Goal: Task Accomplishment & Management: Manage account settings

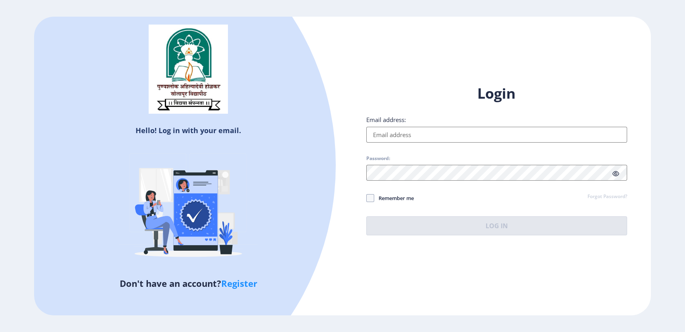
click at [434, 144] on div "Login Email address: Password: Remember me Forgot Password? Log In" at bounding box center [497, 160] width 261 height 152
drag, startPoint x: 439, startPoint y: 136, endPoint x: 448, endPoint y: 142, distance: 10.6
click at [439, 136] on input "Email address:" at bounding box center [497, 135] width 261 height 16
type input "[DOMAIN_NAME][EMAIL_ADDRESS][DOMAIN_NAME]"
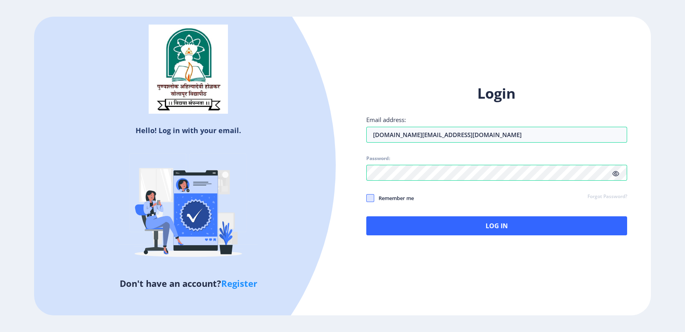
click at [372, 202] on span at bounding box center [371, 198] width 8 height 8
click at [367, 199] on input "Remember me" at bounding box center [367, 198] width 0 height 0
click at [617, 173] on icon at bounding box center [616, 174] width 7 height 6
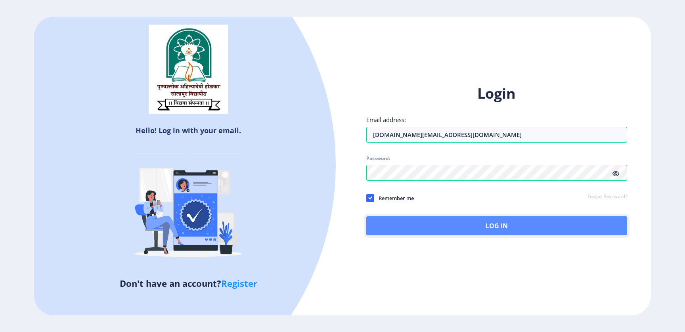
click at [441, 226] on button "Log In" at bounding box center [497, 226] width 261 height 19
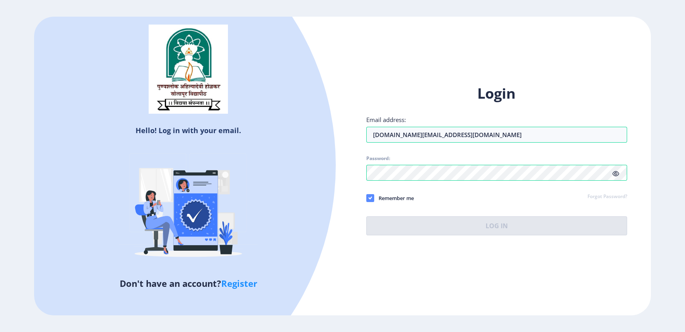
click at [370, 196] on icon at bounding box center [371, 198] width 4 height 8
click at [367, 198] on input "Remember me" at bounding box center [367, 198] width 0 height 0
checkbox input "false"
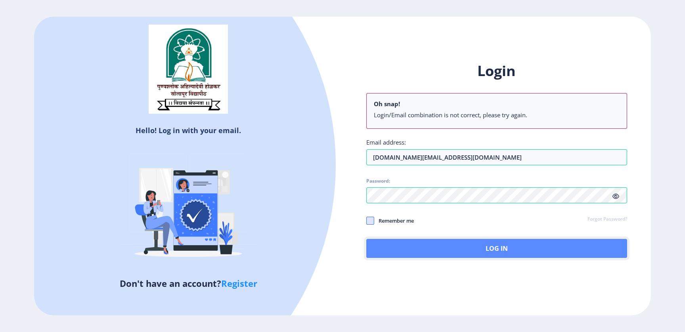
click at [468, 248] on button "Log In" at bounding box center [497, 248] width 261 height 19
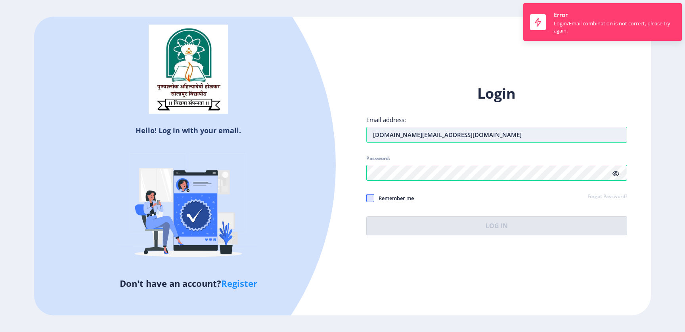
click at [494, 138] on input "[DOMAIN_NAME][EMAIL_ADDRESS][DOMAIN_NAME]" at bounding box center [497, 135] width 261 height 16
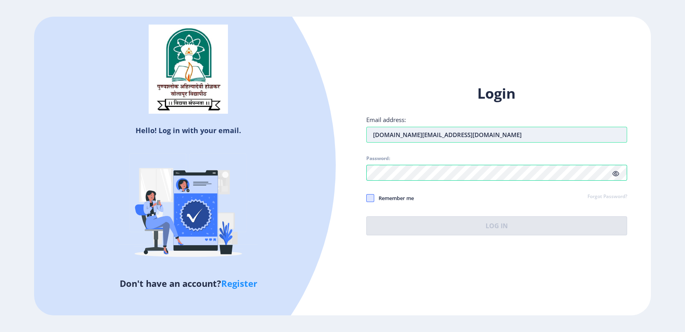
type input "[DOMAIN_NAME][EMAIL_ADDRESS][DOMAIN_NAME]"
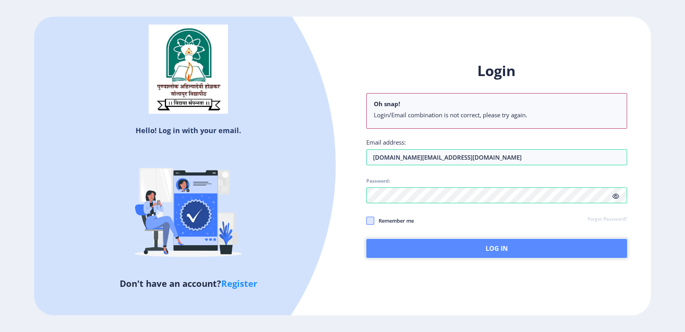
drag, startPoint x: 475, startPoint y: 246, endPoint x: 487, endPoint y: 255, distance: 14.8
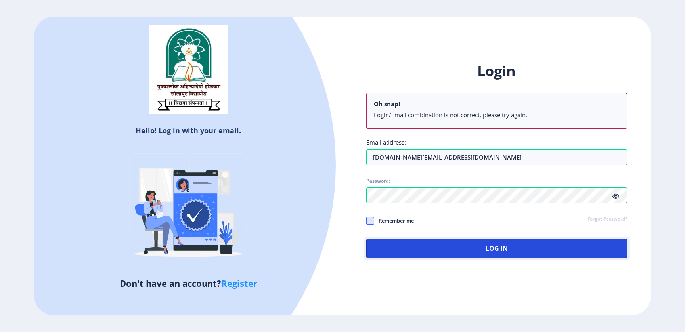
click at [476, 246] on button "Log In" at bounding box center [497, 248] width 261 height 19
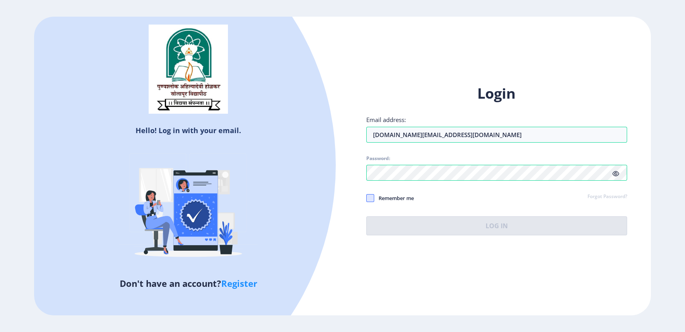
click at [382, 198] on span "Remember me" at bounding box center [394, 199] width 40 height 10
click at [367, 198] on input "Remember me" at bounding box center [367, 198] width 0 height 0
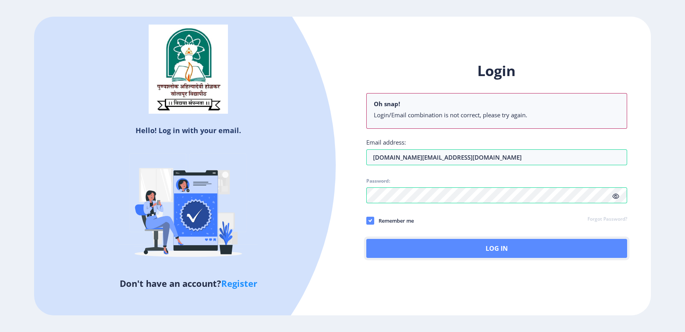
click at [436, 249] on button "Log In" at bounding box center [497, 248] width 261 height 19
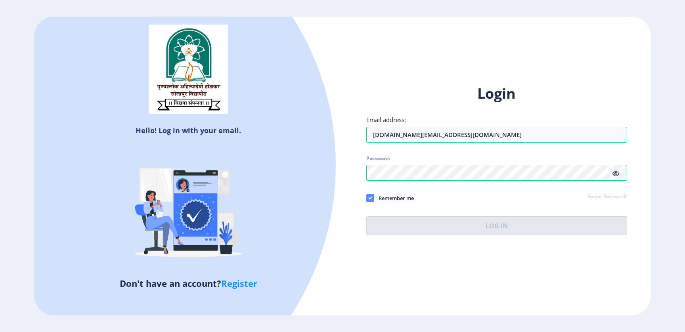
click at [370, 199] on use at bounding box center [370, 198] width 4 height 3
click at [367, 199] on input "Remember me" at bounding box center [367, 198] width 0 height 0
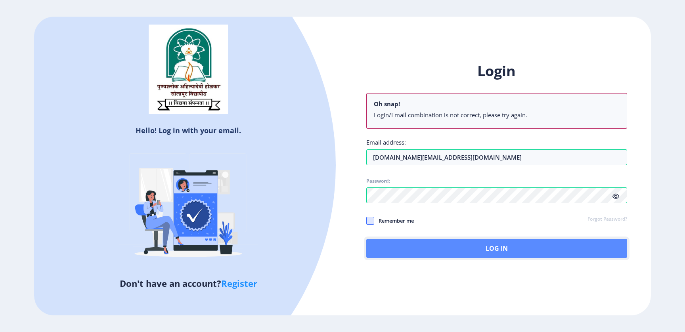
click at [453, 251] on button "Log In" at bounding box center [497, 248] width 261 height 19
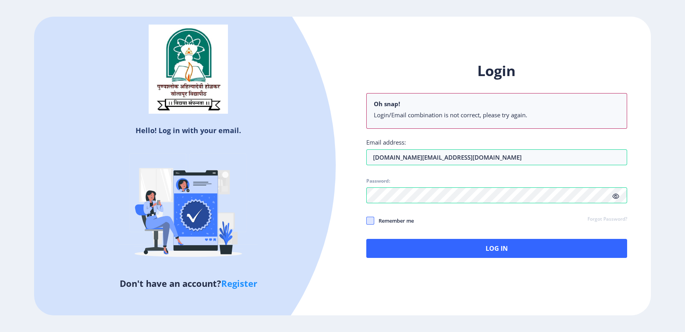
click at [403, 221] on span "Remember me" at bounding box center [394, 221] width 40 height 10
click at [367, 221] on input "Remember me" at bounding box center [367, 221] width 0 height 0
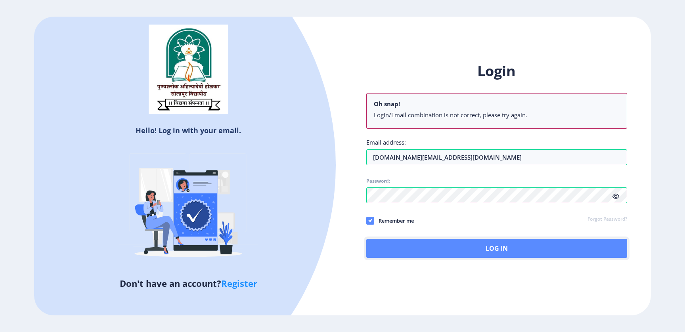
click at [425, 248] on button "Log In" at bounding box center [497, 248] width 261 height 19
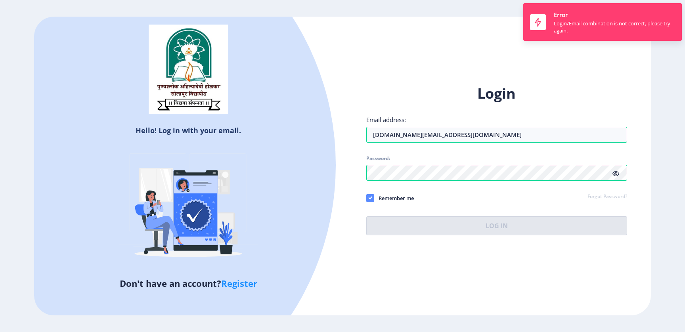
click at [395, 200] on span "Remember me" at bounding box center [394, 199] width 40 height 10
click at [367, 199] on input "Remember me" at bounding box center [367, 198] width 0 height 0
checkbox input "false"
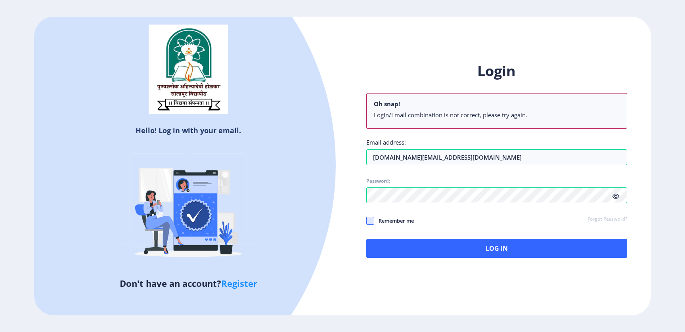
click at [594, 218] on link "Forgot Password?" at bounding box center [608, 219] width 40 height 7
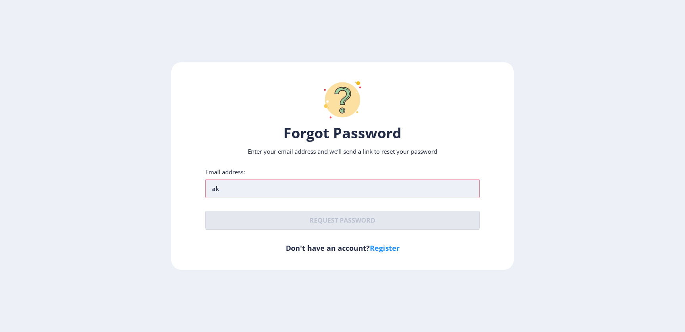
type input "[DOMAIN_NAME][EMAIL_ADDRESS][DOMAIN_NAME]"
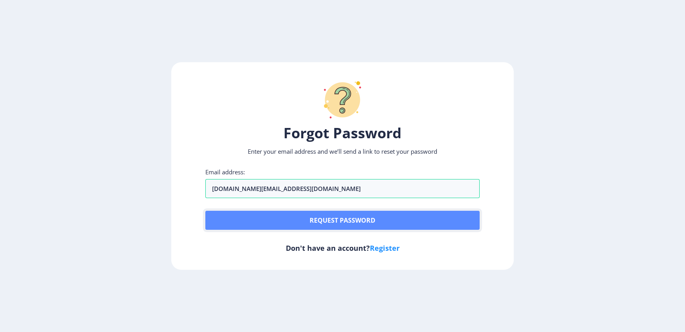
click at [341, 221] on button "Request password" at bounding box center [342, 220] width 274 height 19
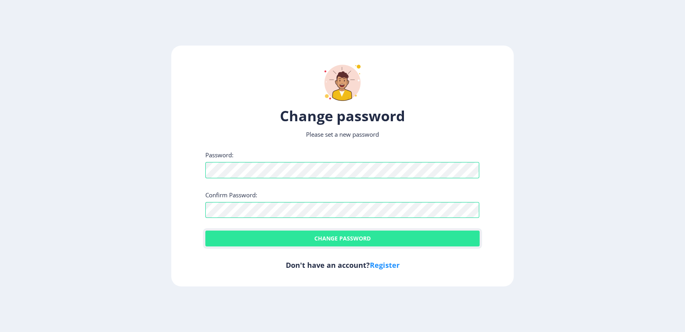
click at [367, 233] on button "Change password" at bounding box center [342, 239] width 274 height 16
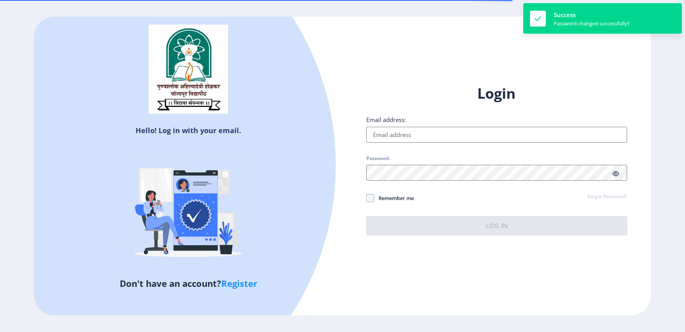
click at [465, 133] on input "Email address:" at bounding box center [497, 135] width 261 height 16
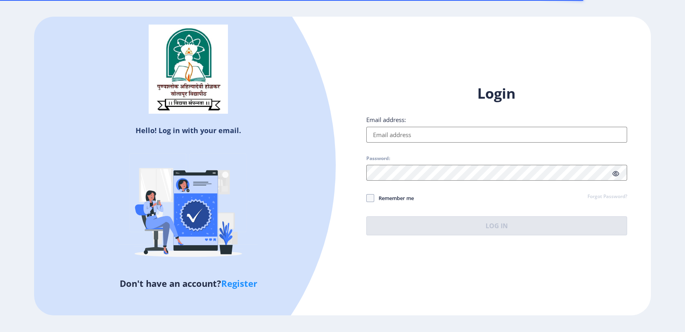
type input "[DOMAIN_NAME][EMAIL_ADDRESS][DOMAIN_NAME]"
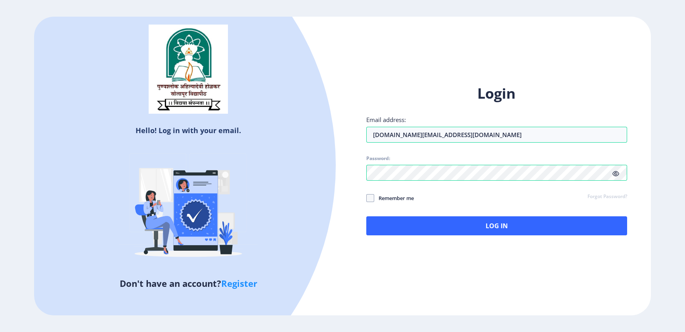
click at [616, 173] on icon at bounding box center [616, 174] width 7 height 6
drag, startPoint x: 378, startPoint y: 197, endPoint x: 379, endPoint y: 203, distance: 6.8
click at [377, 197] on span "Remember me" at bounding box center [394, 199] width 40 height 10
click at [367, 198] on input "Remember me" at bounding box center [367, 198] width 0 height 0
checkbox input "true"
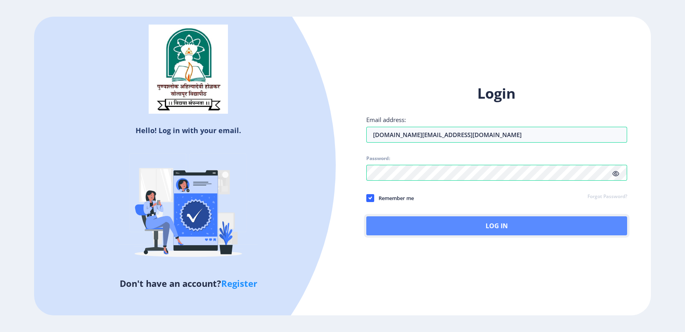
click at [414, 228] on button "Log In" at bounding box center [497, 226] width 261 height 19
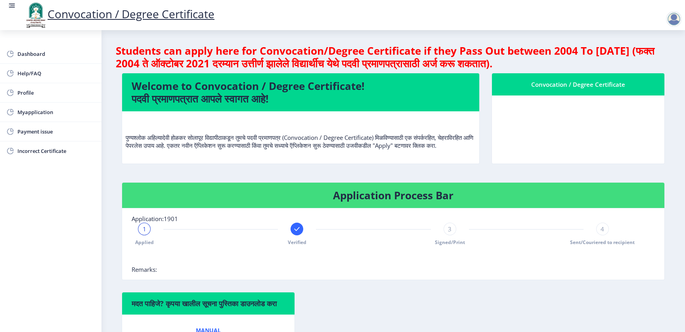
click at [449, 233] on span "3" at bounding box center [450, 229] width 4 height 8
click at [449, 236] on div "3" at bounding box center [450, 229] width 13 height 13
drag, startPoint x: 603, startPoint y: 236, endPoint x: 599, endPoint y: 236, distance: 4.4
click at [602, 236] on div "4" at bounding box center [603, 229] width 13 height 13
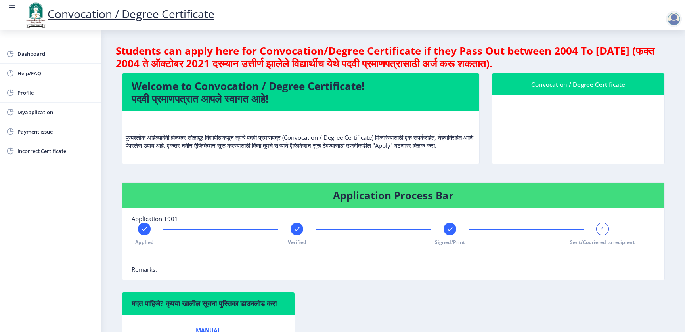
drag, startPoint x: 599, startPoint y: 236, endPoint x: 475, endPoint y: 227, distance: 124.1
click at [597, 236] on div "4" at bounding box center [603, 229] width 13 height 13
click at [301, 236] on div at bounding box center [297, 229] width 13 height 13
click at [560, 118] on nb-card-body at bounding box center [578, 130] width 173 height 68
click at [677, 25] on div at bounding box center [674, 19] width 16 height 16
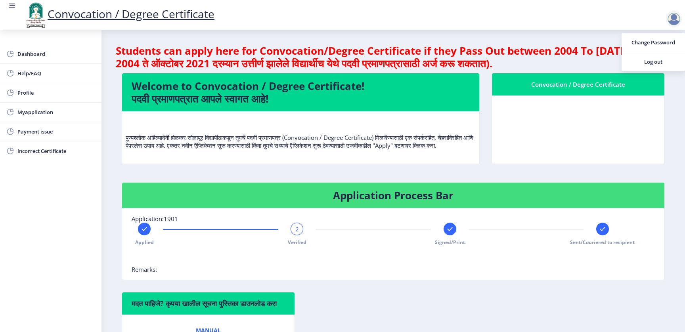
click at [675, 25] on div at bounding box center [674, 19] width 16 height 16
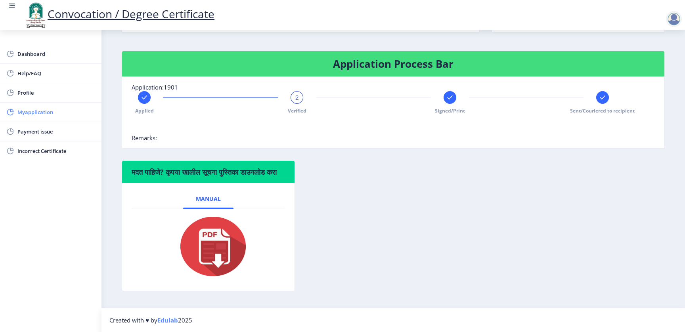
click at [66, 114] on span "Myapplication" at bounding box center [56, 112] width 78 height 10
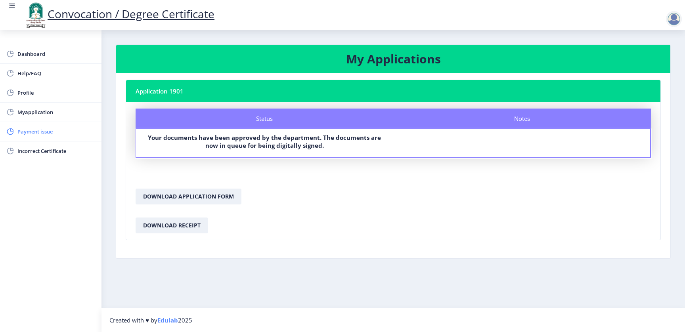
click at [48, 130] on span "Payment issue" at bounding box center [56, 132] width 78 height 10
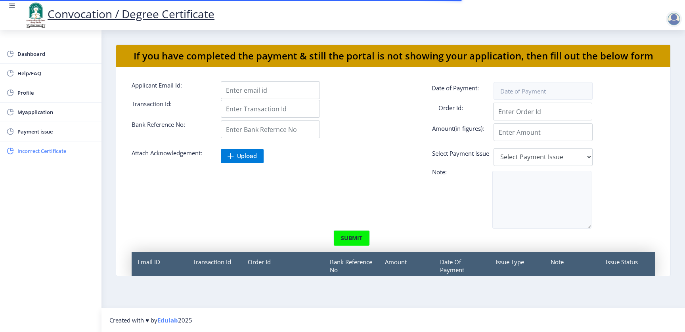
click at [59, 151] on span "Incorrect Certificate" at bounding box center [56, 151] width 78 height 10
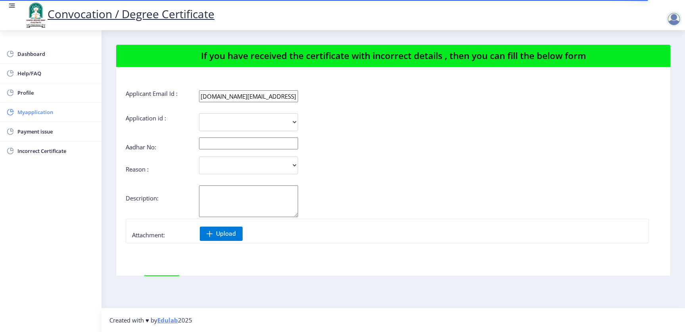
click at [46, 113] on span "Myapplication" at bounding box center [56, 112] width 78 height 10
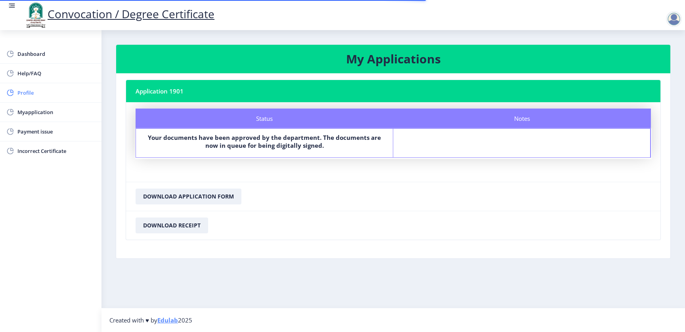
click at [41, 93] on span "Profile" at bounding box center [56, 93] width 78 height 10
select select
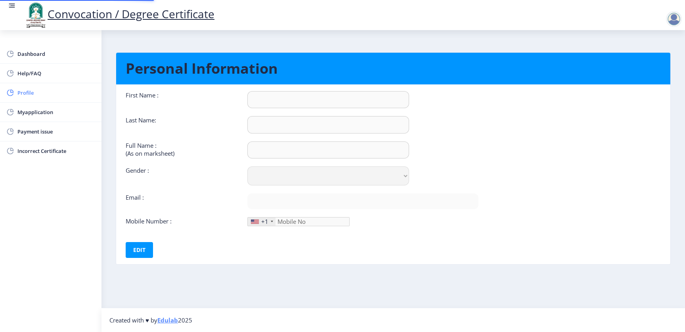
type input "Akash"
type input "Mane"
type input "[PERSON_NAME]"
select select "[DEMOGRAPHIC_DATA]"
type input "[DOMAIN_NAME][EMAIL_ADDRESS][DOMAIN_NAME]"
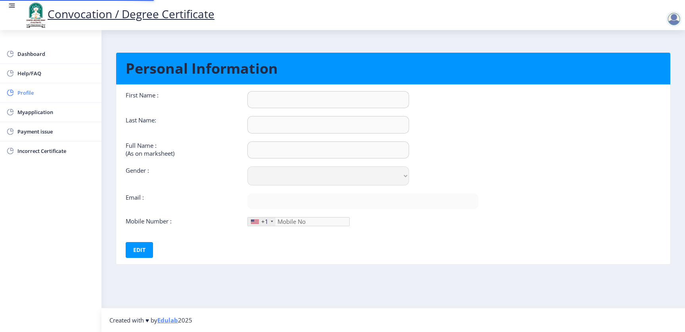
type input "7774906455"
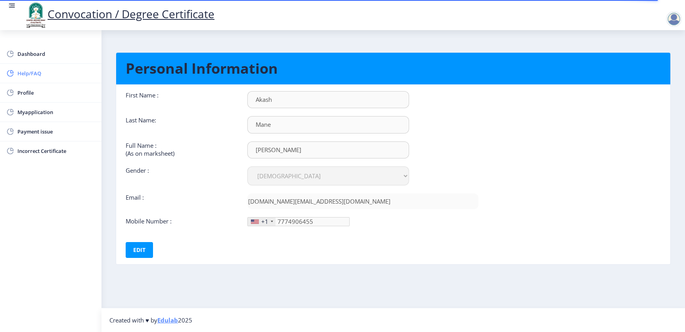
click at [37, 71] on span "Help/FAQ" at bounding box center [56, 74] width 78 height 10
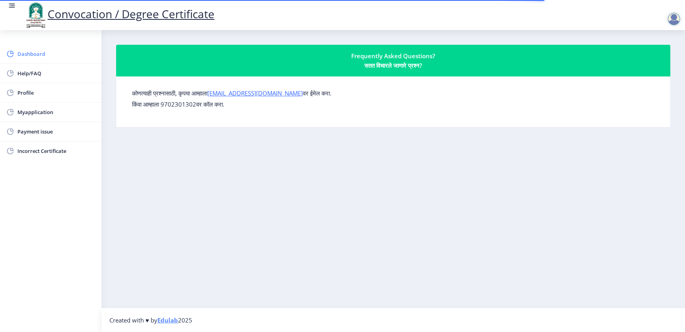
click at [44, 54] on span "Dashboard" at bounding box center [56, 54] width 78 height 10
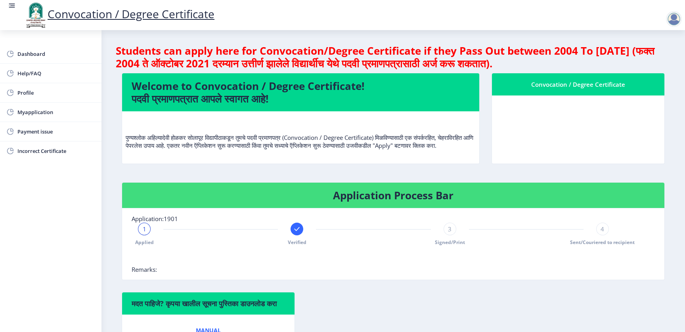
scroll to position [59, 0]
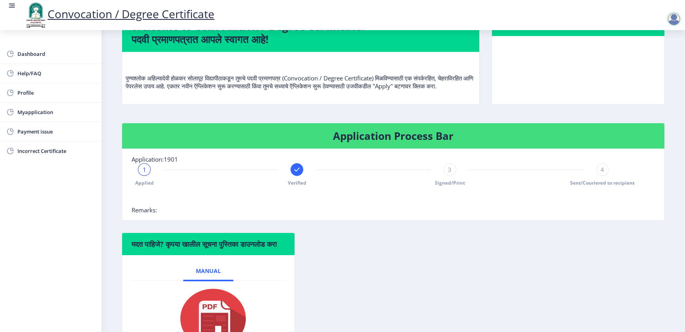
click at [445, 176] on div "3" at bounding box center [450, 169] width 13 height 13
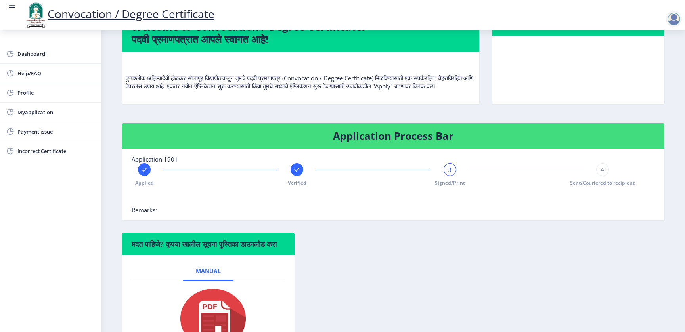
click at [597, 176] on div "4" at bounding box center [603, 169] width 13 height 13
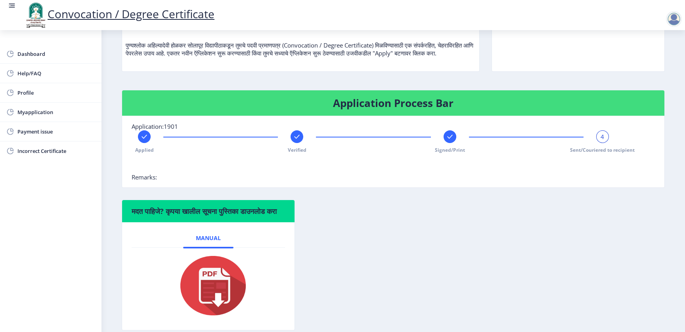
scroll to position [119, 0]
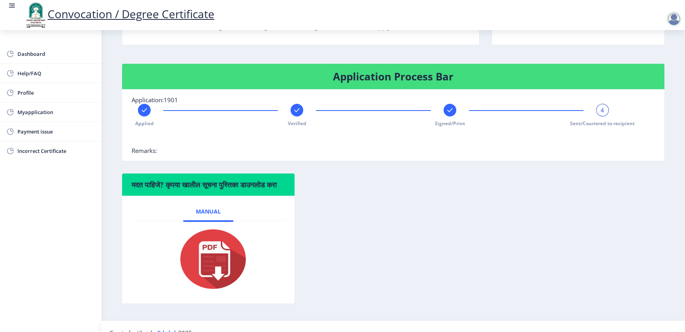
click at [218, 265] on img at bounding box center [208, 259] width 79 height 63
